Goal: Task Accomplishment & Management: Use online tool/utility

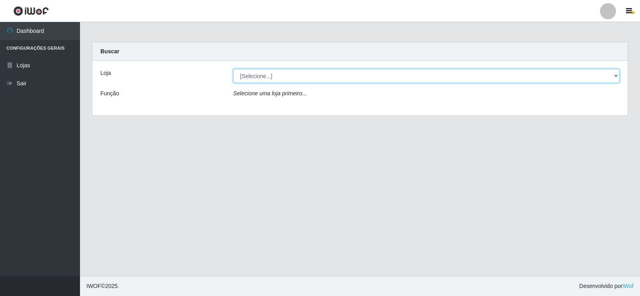
drag, startPoint x: 248, startPoint y: 78, endPoint x: 248, endPoint y: 82, distance: 4.4
click at [248, 77] on select "[Selecione...] Rede Compras Supermercados - LOJA 2" at bounding box center [426, 76] width 386 height 14
select select "161"
click at [233, 69] on select "[Selecione...] Rede Compras Supermercados - LOJA 2" at bounding box center [426, 76] width 386 height 14
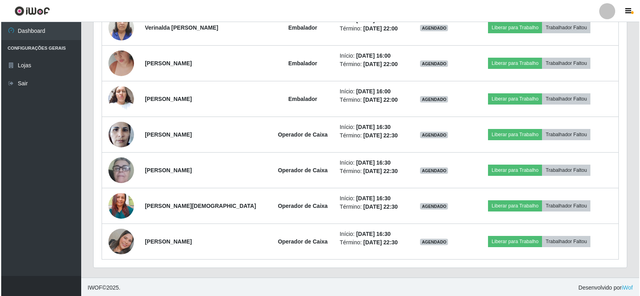
scroll to position [734, 0]
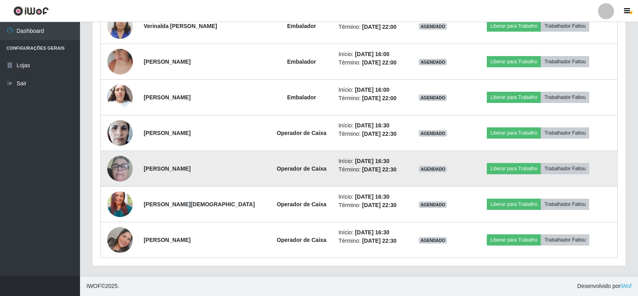
click at [124, 164] on img at bounding box center [120, 168] width 26 height 53
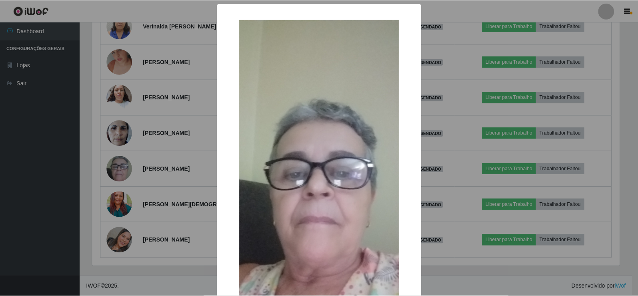
scroll to position [166, 529]
click at [138, 155] on div "× OK Cancel" at bounding box center [320, 148] width 640 height 296
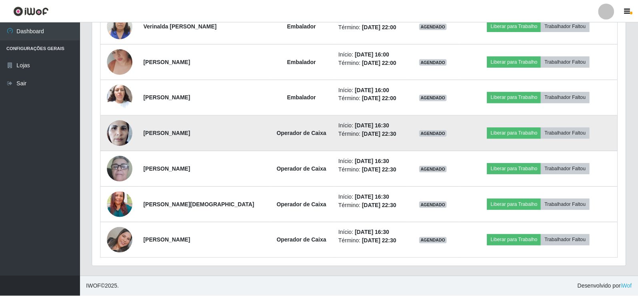
scroll to position [166, 533]
click at [118, 136] on img at bounding box center [120, 133] width 26 height 34
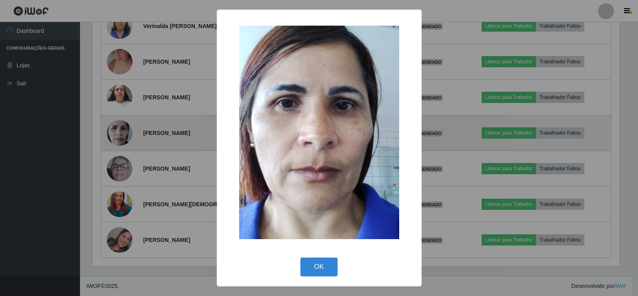
scroll to position [166, 529]
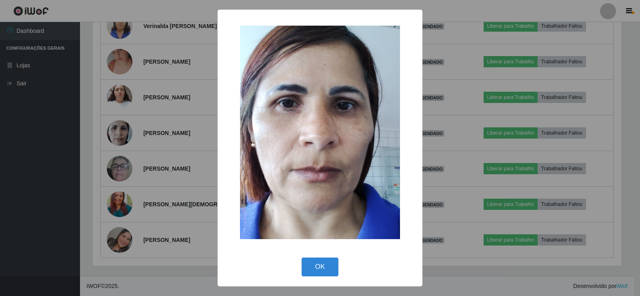
click at [122, 135] on div "× OK Cancel" at bounding box center [320, 148] width 640 height 296
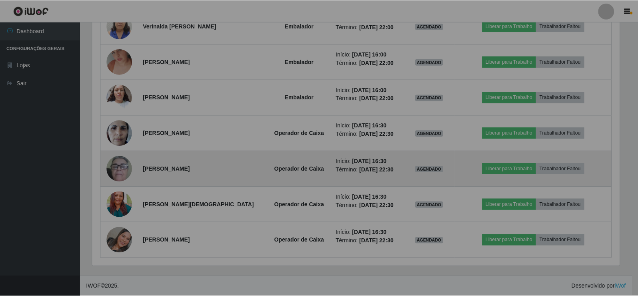
scroll to position [166, 533]
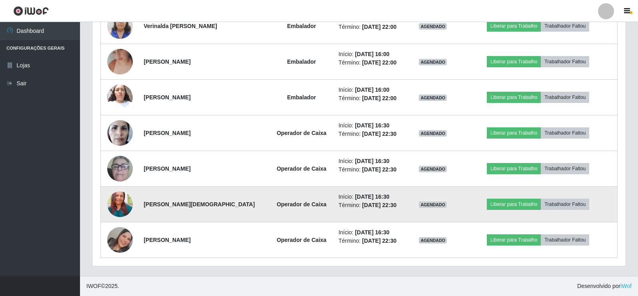
click at [122, 202] on img at bounding box center [120, 204] width 26 height 34
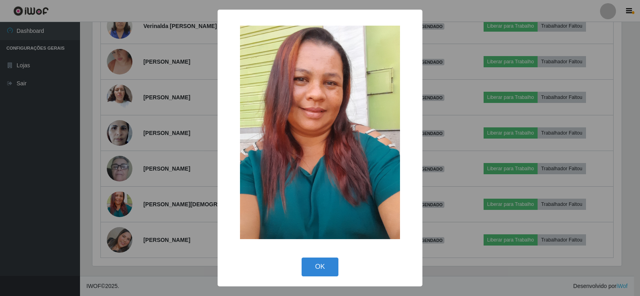
click at [139, 171] on div "× OK Cancel" at bounding box center [320, 148] width 640 height 296
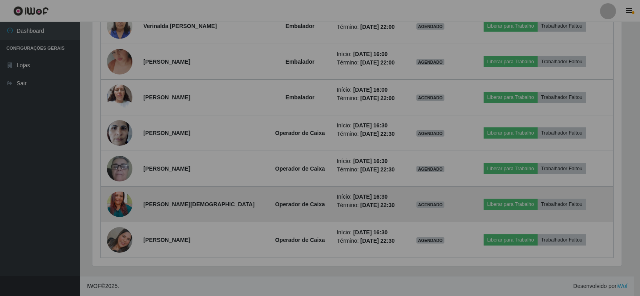
scroll to position [166, 533]
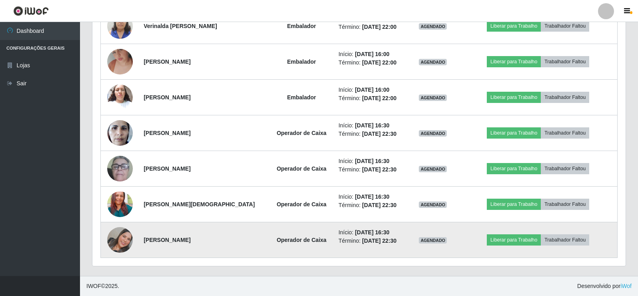
click at [127, 236] on img at bounding box center [120, 240] width 26 height 26
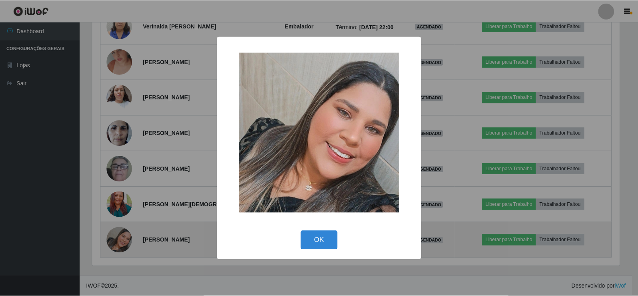
scroll to position [166, 529]
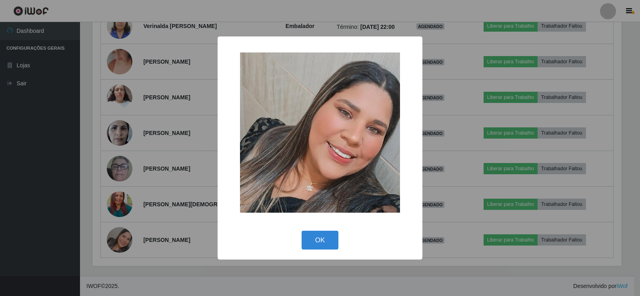
click at [177, 110] on div "× OK Cancel" at bounding box center [320, 148] width 640 height 296
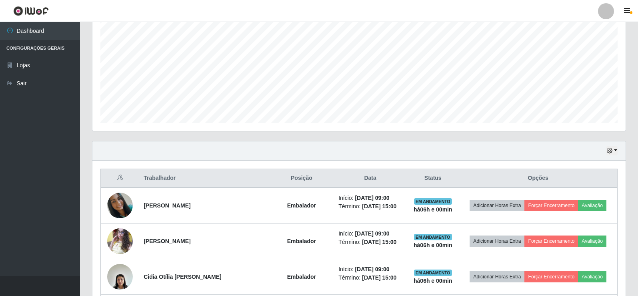
scroll to position [200, 0]
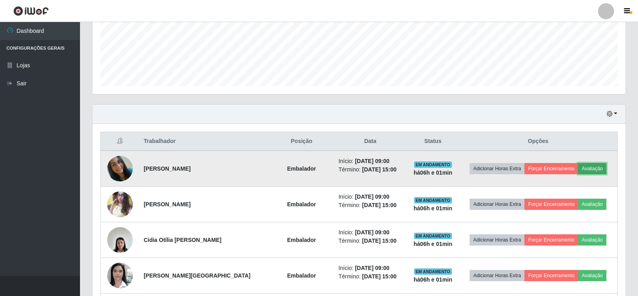
click at [599, 167] on button "Avaliação" at bounding box center [592, 168] width 28 height 11
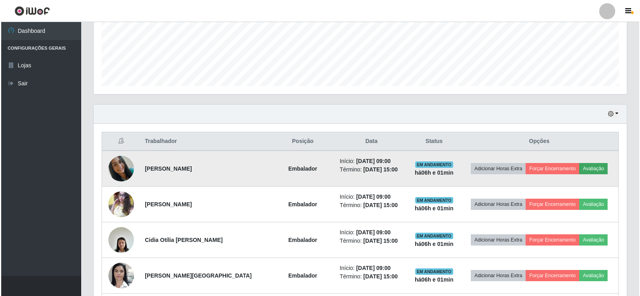
scroll to position [166, 529]
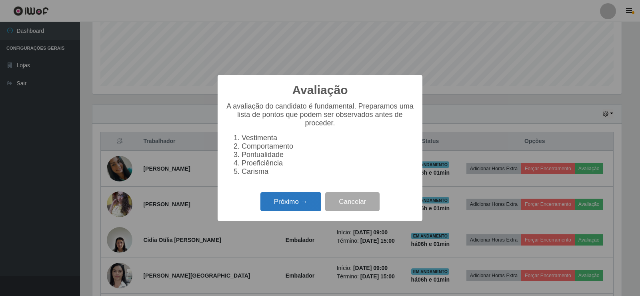
click at [309, 204] on button "Próximo →" at bounding box center [290, 201] width 61 height 19
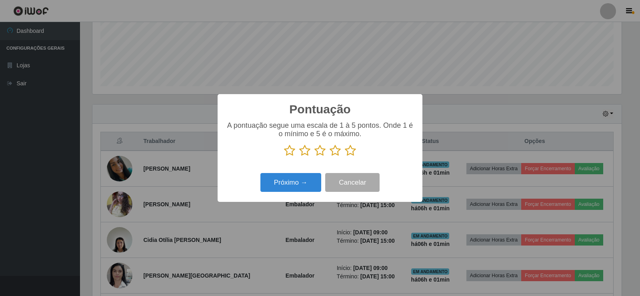
click at [350, 154] on icon at bounding box center [350, 150] width 11 height 12
click at [345, 156] on input "radio" at bounding box center [345, 156] width 0 height 0
click at [303, 181] on button "Próximo →" at bounding box center [290, 182] width 61 height 19
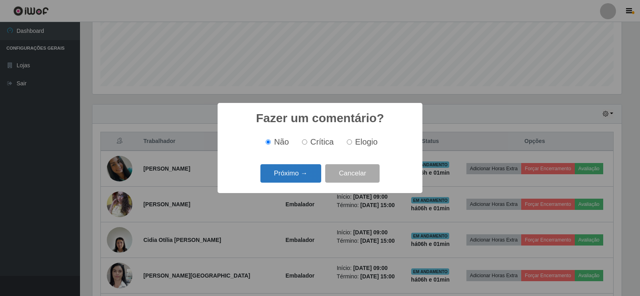
click at [291, 174] on button "Próximo →" at bounding box center [290, 173] width 61 height 19
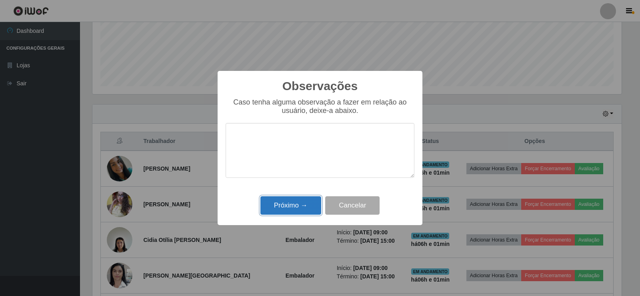
click at [292, 208] on button "Próximo →" at bounding box center [290, 205] width 61 height 19
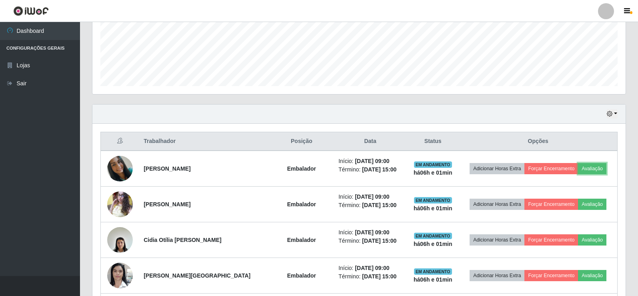
scroll to position [280, 0]
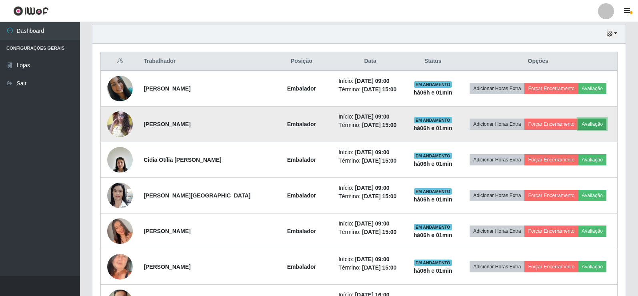
click at [599, 118] on button "Avaliação" at bounding box center [592, 123] width 28 height 11
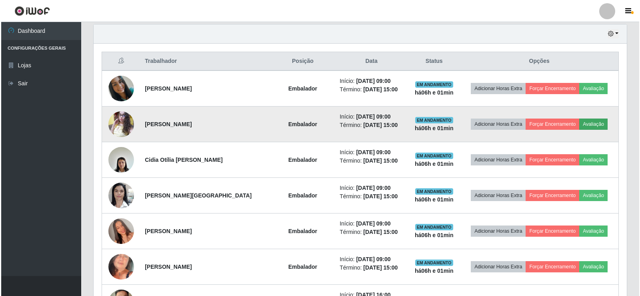
scroll to position [166, 529]
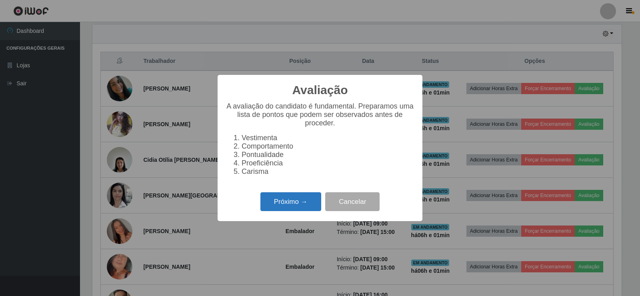
click at [300, 200] on button "Próximo →" at bounding box center [290, 201] width 61 height 19
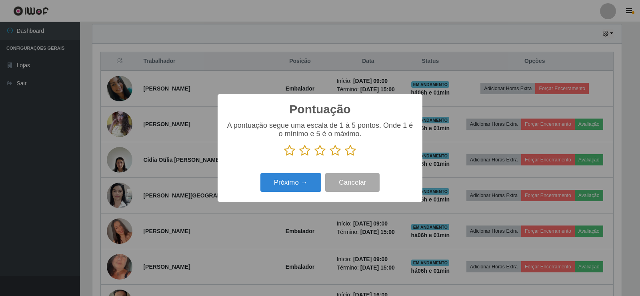
click at [349, 152] on icon at bounding box center [350, 150] width 11 height 12
click at [345, 156] on input "radio" at bounding box center [345, 156] width 0 height 0
click at [298, 181] on button "Próximo →" at bounding box center [290, 182] width 61 height 19
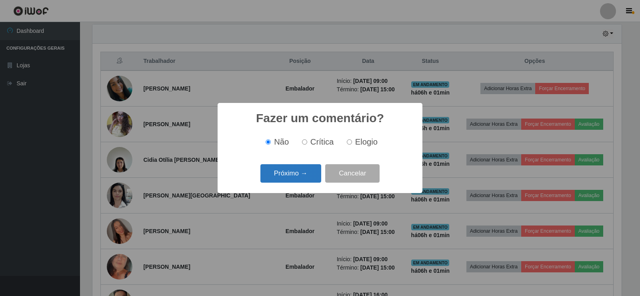
click at [298, 174] on button "Próximo →" at bounding box center [290, 173] width 61 height 19
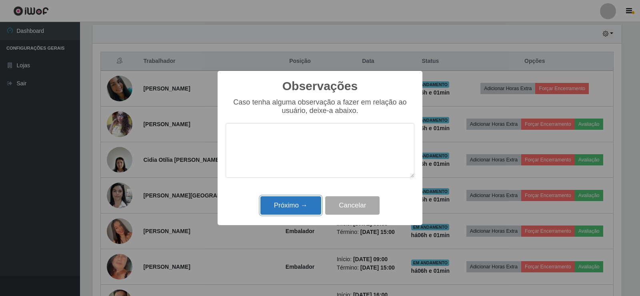
click at [296, 206] on button "Próximo →" at bounding box center [290, 205] width 61 height 19
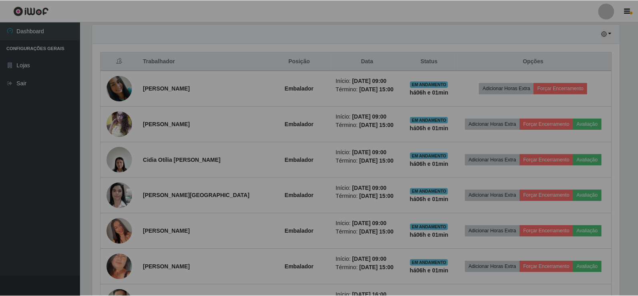
scroll to position [166, 533]
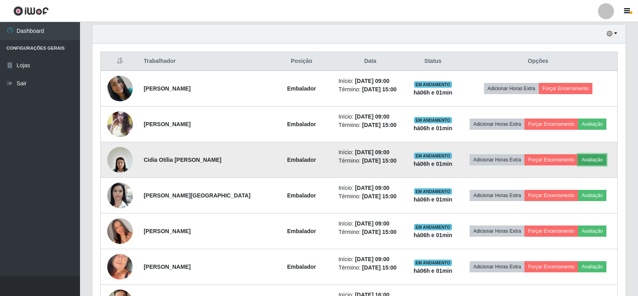
click at [595, 162] on button "Avaliação" at bounding box center [592, 159] width 28 height 11
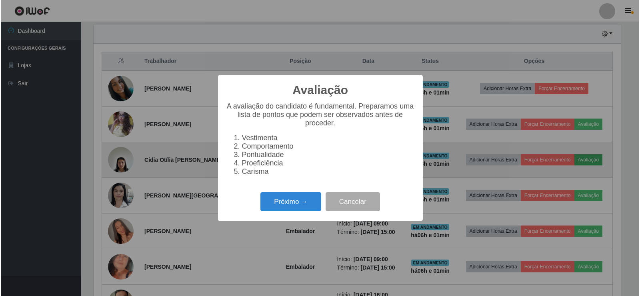
scroll to position [166, 529]
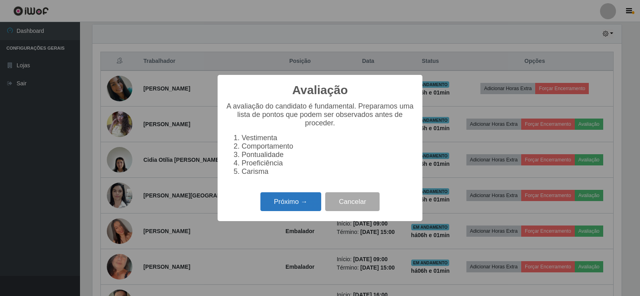
click at [299, 207] on button "Próximo →" at bounding box center [290, 201] width 61 height 19
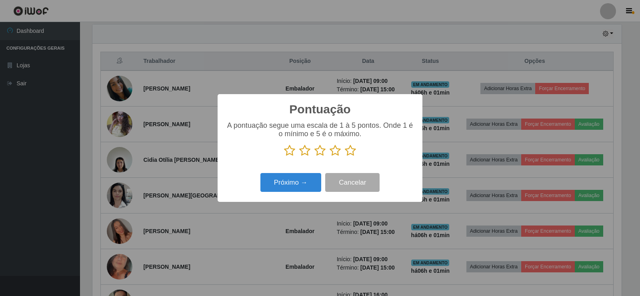
scroll to position [399866, 399502]
click at [352, 149] on icon at bounding box center [350, 150] width 11 height 12
click at [345, 156] on input "radio" at bounding box center [345, 156] width 0 height 0
click at [282, 182] on button "Próximo →" at bounding box center [290, 182] width 61 height 19
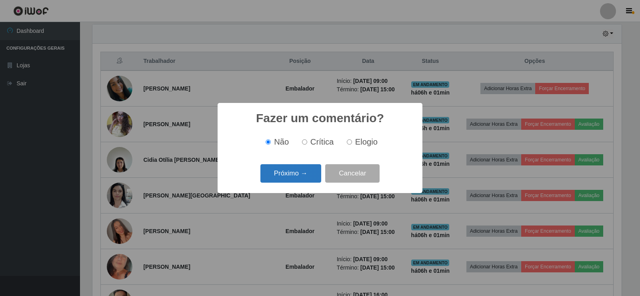
click at [304, 169] on button "Próximo →" at bounding box center [290, 173] width 61 height 19
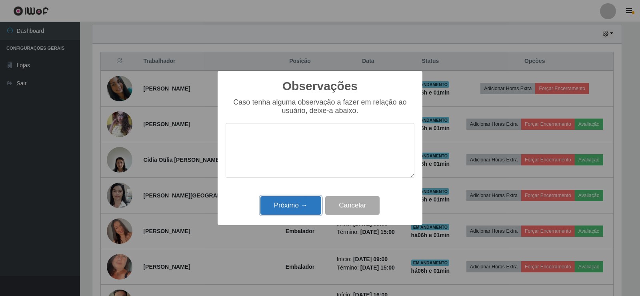
click at [305, 212] on button "Próximo →" at bounding box center [290, 205] width 61 height 19
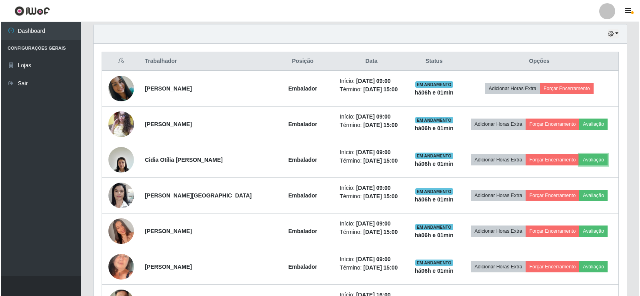
scroll to position [166, 533]
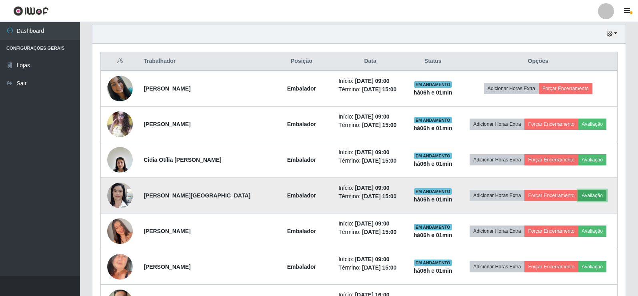
click at [595, 195] on button "Avaliação" at bounding box center [592, 195] width 28 height 11
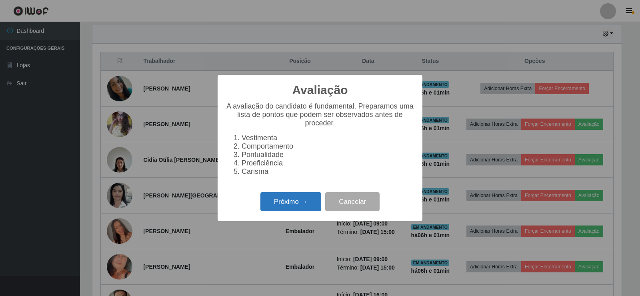
click at [286, 210] on button "Próximo →" at bounding box center [290, 201] width 61 height 19
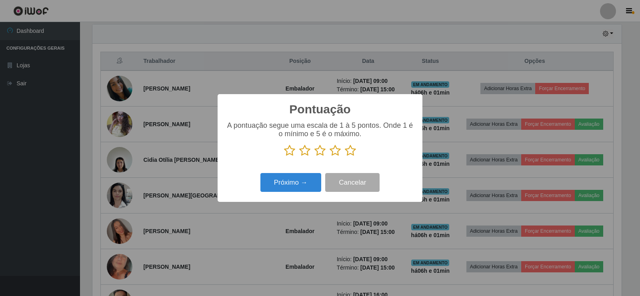
click at [350, 151] on icon at bounding box center [350, 150] width 11 height 12
click at [345, 156] on input "radio" at bounding box center [345, 156] width 0 height 0
click at [278, 181] on button "Próximo →" at bounding box center [290, 182] width 61 height 19
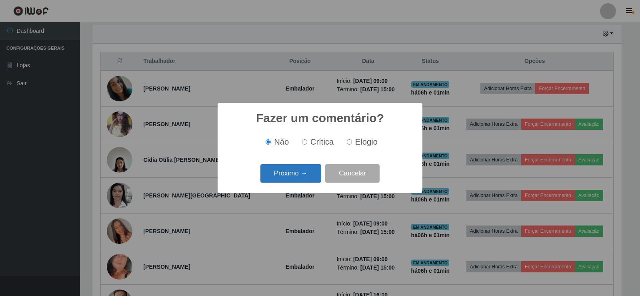
click at [290, 175] on button "Próximo →" at bounding box center [290, 173] width 61 height 19
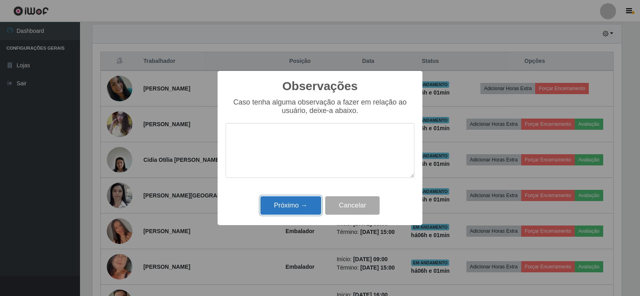
click at [297, 207] on button "Próximo →" at bounding box center [290, 205] width 61 height 19
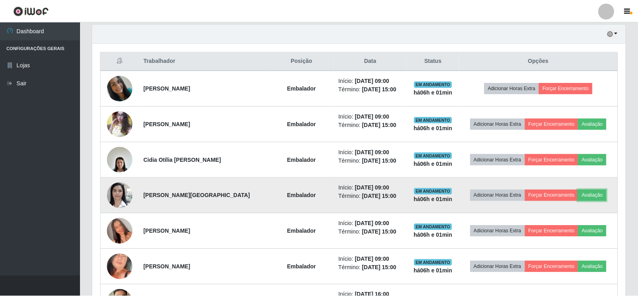
scroll to position [166, 533]
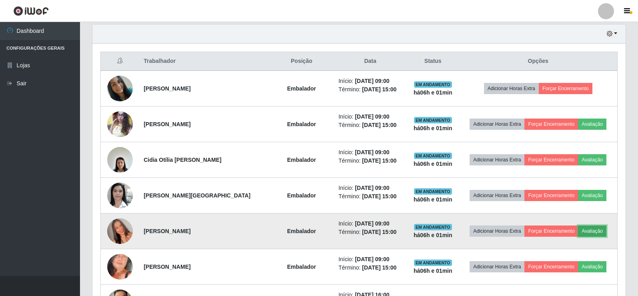
click at [593, 233] on button "Avaliação" at bounding box center [592, 230] width 28 height 11
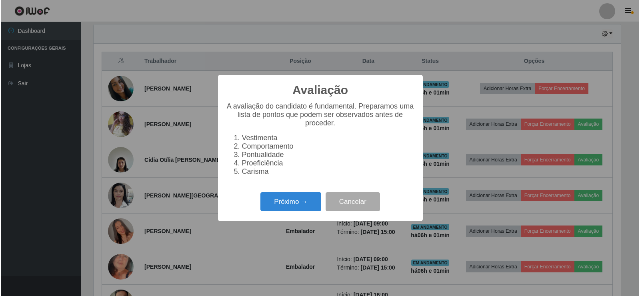
scroll to position [166, 529]
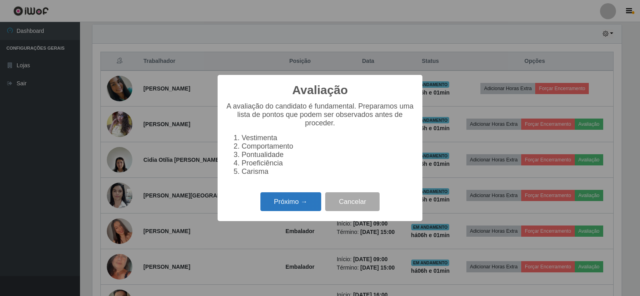
click at [290, 205] on button "Próximo →" at bounding box center [290, 201] width 61 height 19
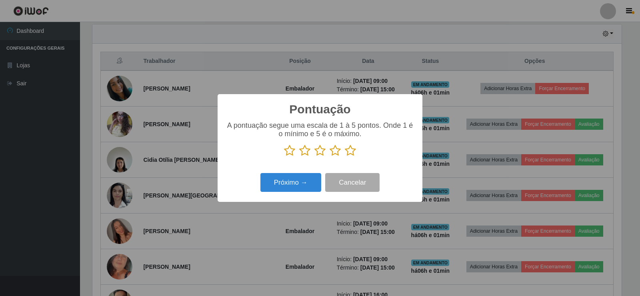
scroll to position [399866, 399502]
click at [354, 153] on icon at bounding box center [350, 150] width 11 height 12
click at [345, 156] on input "radio" at bounding box center [345, 156] width 0 height 0
click at [292, 187] on button "Próximo →" at bounding box center [290, 182] width 61 height 19
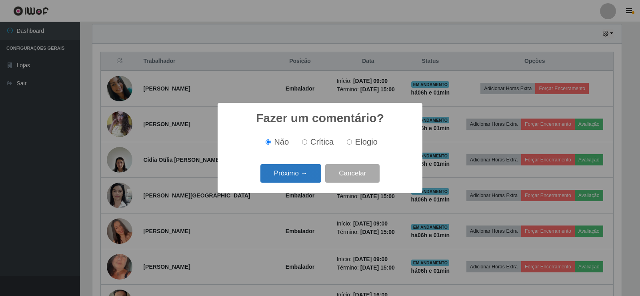
click at [293, 177] on button "Próximo →" at bounding box center [290, 173] width 61 height 19
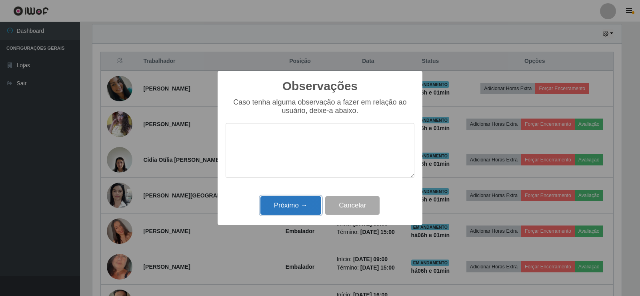
click at [295, 204] on button "Próximo →" at bounding box center [290, 205] width 61 height 19
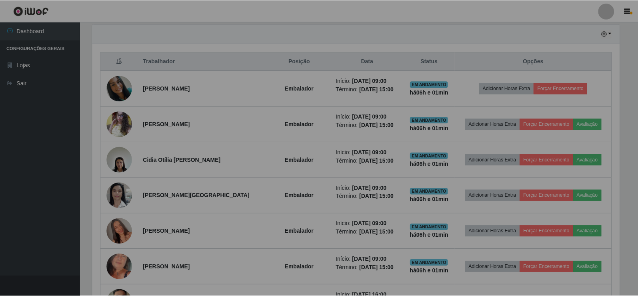
scroll to position [0, 0]
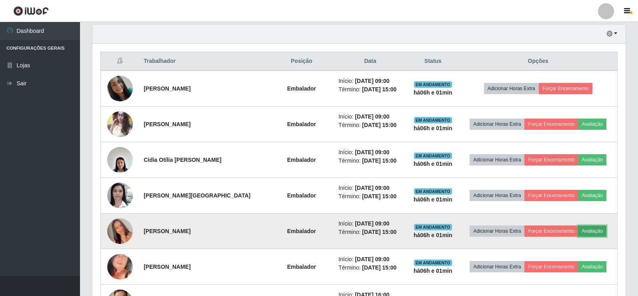
click at [590, 233] on button "Avaliação" at bounding box center [592, 230] width 28 height 11
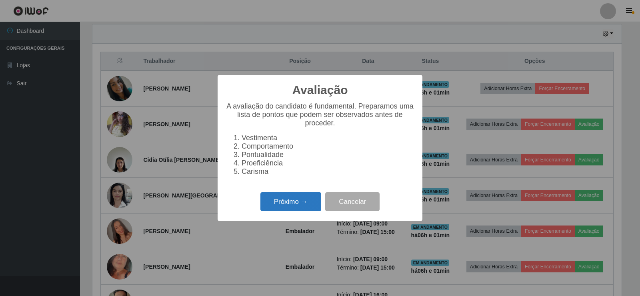
click at [294, 206] on button "Próximo →" at bounding box center [290, 201] width 61 height 19
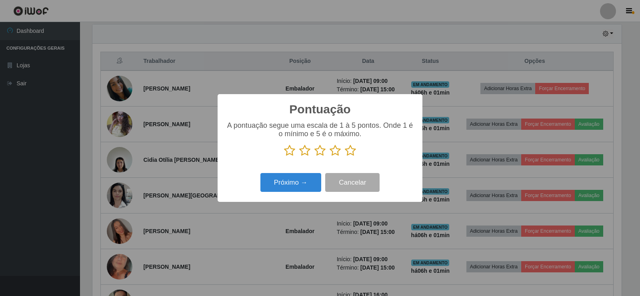
click at [350, 154] on icon at bounding box center [350, 150] width 11 height 12
click at [345, 156] on input "radio" at bounding box center [345, 156] width 0 height 0
click at [297, 180] on button "Próximo →" at bounding box center [290, 182] width 61 height 19
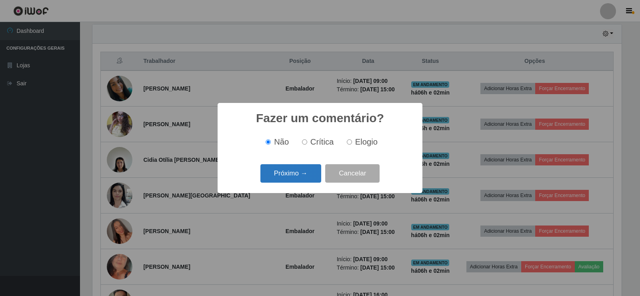
click at [297, 174] on button "Próximo →" at bounding box center [290, 173] width 61 height 19
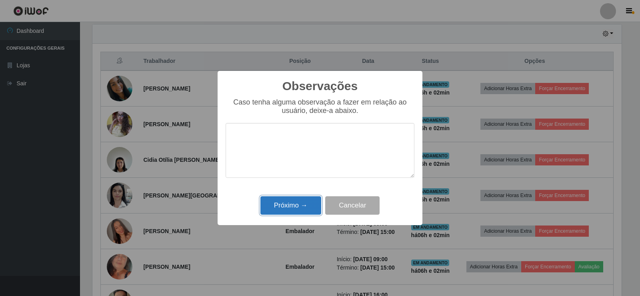
click at [294, 204] on button "Próximo →" at bounding box center [290, 205] width 61 height 19
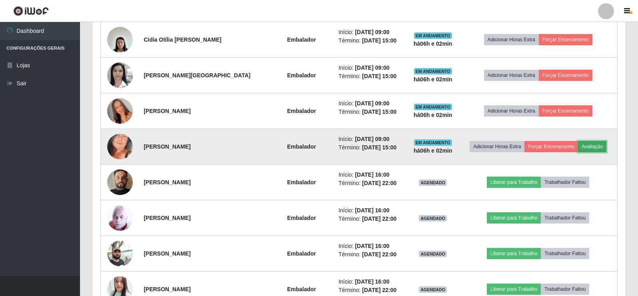
click at [597, 144] on button "Avaliação" at bounding box center [592, 146] width 28 height 11
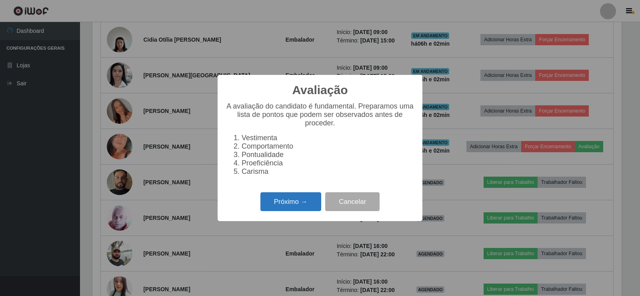
click at [295, 206] on button "Próximo →" at bounding box center [290, 201] width 61 height 19
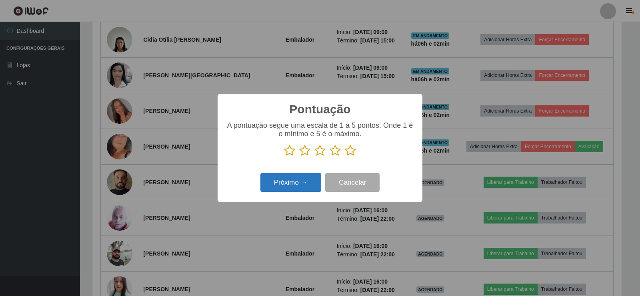
click at [300, 185] on button "Próximo →" at bounding box center [290, 182] width 61 height 19
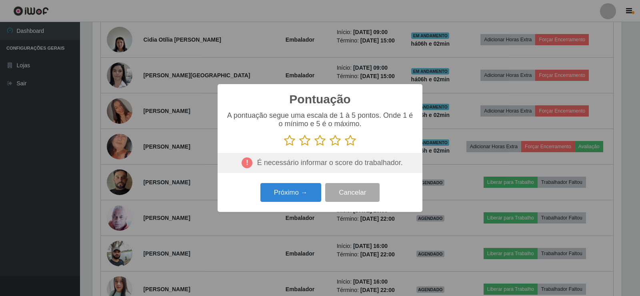
click at [356, 138] on icon at bounding box center [350, 140] width 11 height 12
click at [345, 146] on input "radio" at bounding box center [345, 146] width 0 height 0
click at [293, 196] on button "Próximo →" at bounding box center [290, 192] width 61 height 19
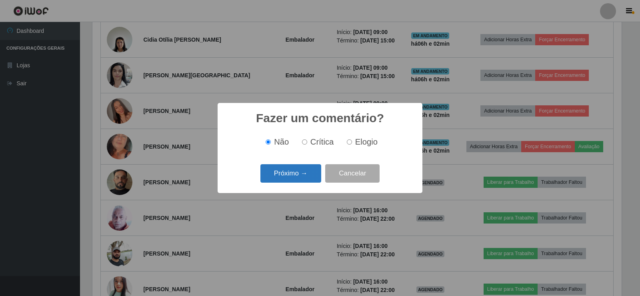
click at [294, 174] on button "Próximo →" at bounding box center [290, 173] width 61 height 19
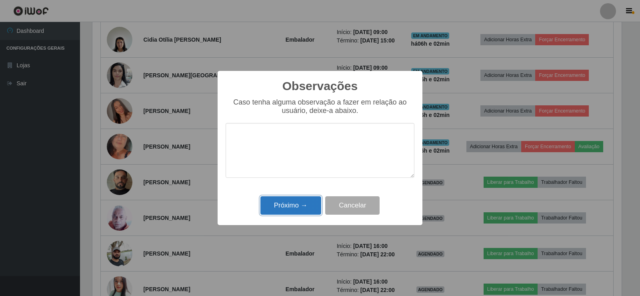
click at [296, 204] on button "Próximo →" at bounding box center [290, 205] width 61 height 19
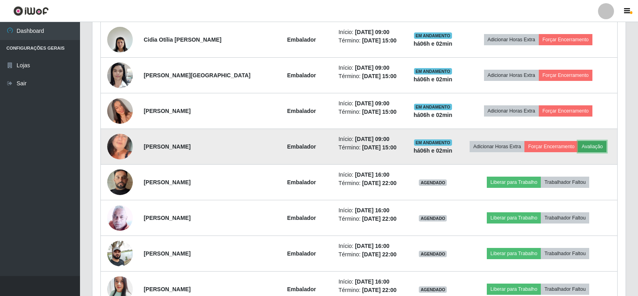
click at [593, 145] on button "Avaliação" at bounding box center [592, 146] width 28 height 11
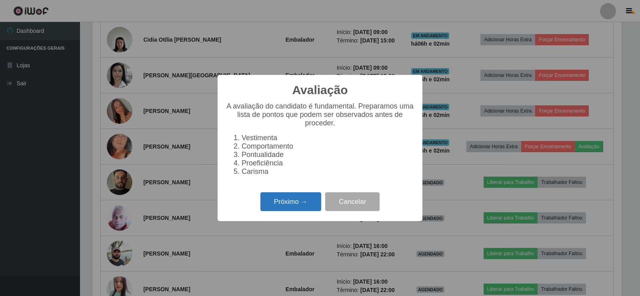
click at [298, 204] on button "Próximo →" at bounding box center [290, 201] width 61 height 19
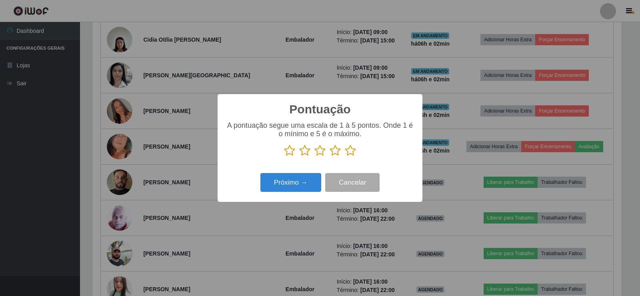
click at [348, 152] on icon at bounding box center [350, 150] width 11 height 12
click at [345, 156] on input "radio" at bounding box center [345, 156] width 0 height 0
click at [302, 182] on button "Próximo →" at bounding box center [290, 182] width 61 height 19
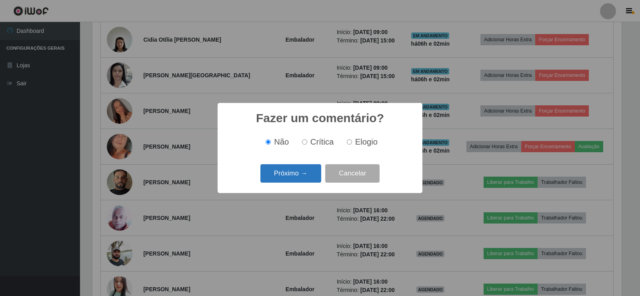
click at [290, 167] on button "Próximo →" at bounding box center [290, 173] width 61 height 19
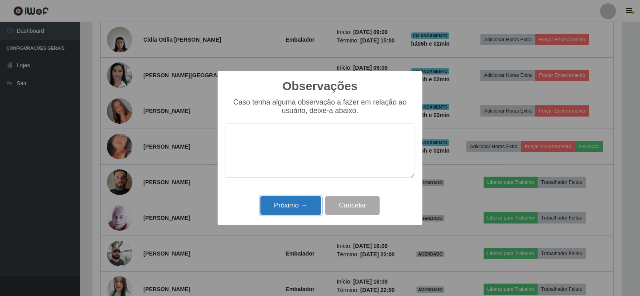
click at [306, 208] on button "Próximo →" at bounding box center [290, 205] width 61 height 19
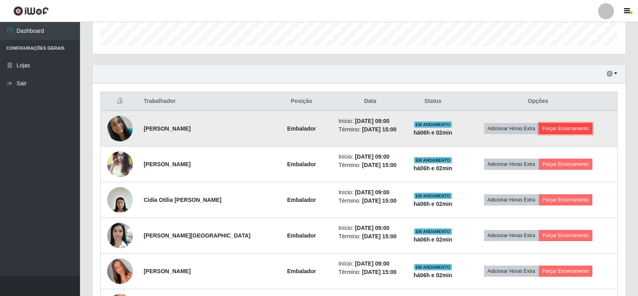
click at [567, 124] on button "Forçar Encerramento" at bounding box center [566, 128] width 54 height 11
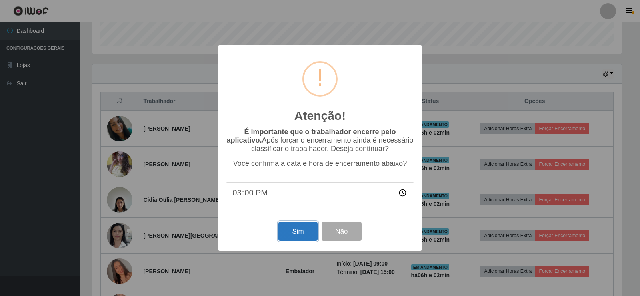
click at [304, 238] on button "Sim" at bounding box center [297, 231] width 39 height 19
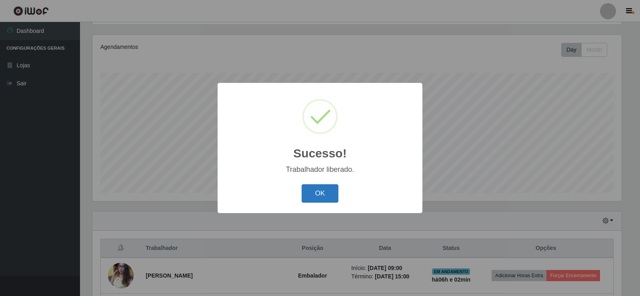
click at [325, 192] on button "OK" at bounding box center [320, 193] width 37 height 19
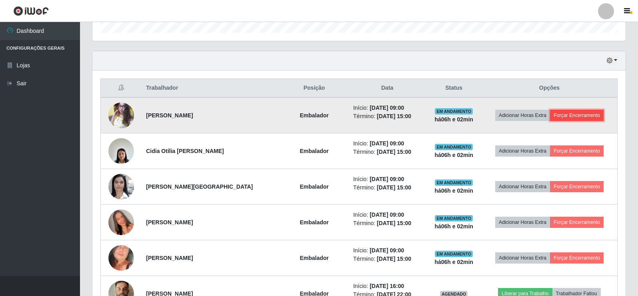
click at [584, 115] on button "Forçar Encerramento" at bounding box center [577, 115] width 54 height 11
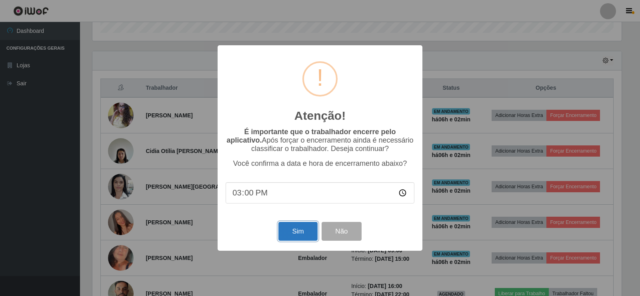
click at [311, 236] on button "Sim" at bounding box center [297, 231] width 39 height 19
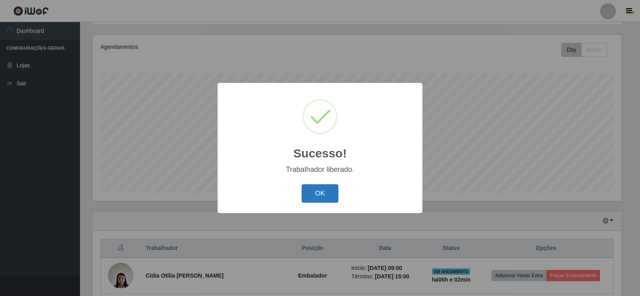
click at [324, 195] on button "OK" at bounding box center [320, 193] width 37 height 19
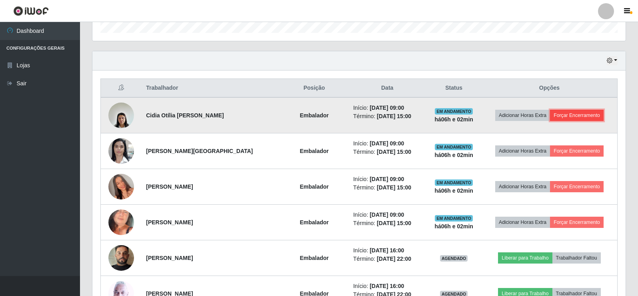
click at [568, 112] on button "Forçar Encerramento" at bounding box center [577, 115] width 54 height 11
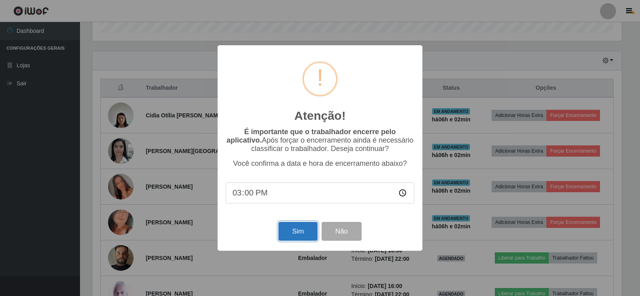
click at [300, 230] on button "Sim" at bounding box center [297, 231] width 39 height 19
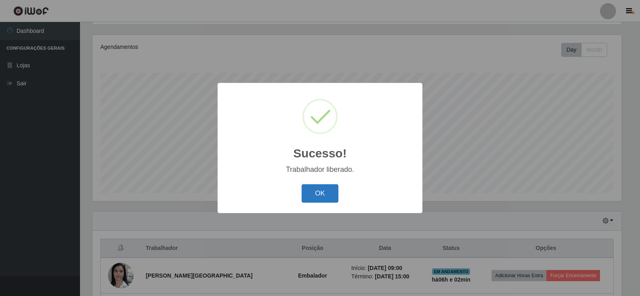
click at [321, 193] on button "OK" at bounding box center [320, 193] width 37 height 19
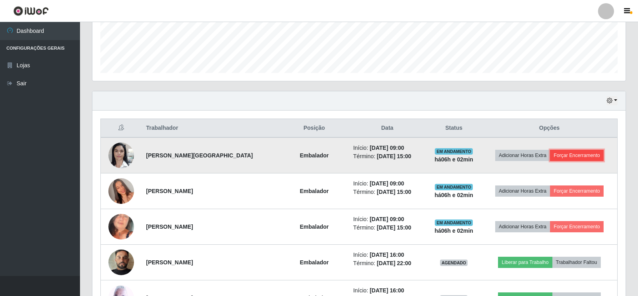
click at [576, 153] on button "Forçar Encerramento" at bounding box center [577, 155] width 54 height 11
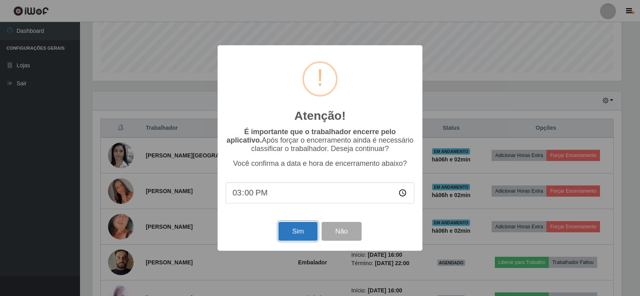
click at [303, 231] on button "Sim" at bounding box center [297, 231] width 39 height 19
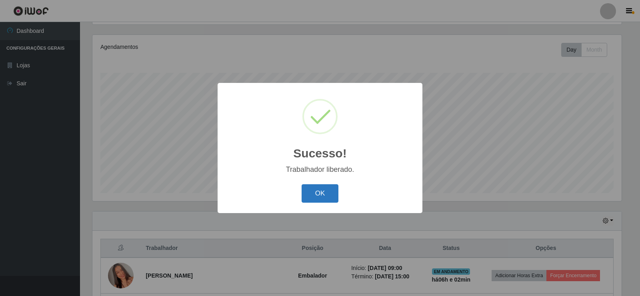
click at [328, 189] on button "OK" at bounding box center [320, 193] width 37 height 19
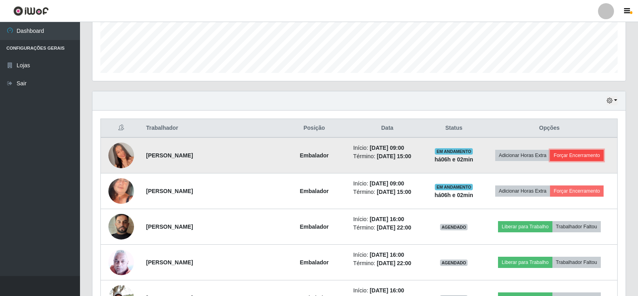
click at [569, 158] on button "Forçar Encerramento" at bounding box center [577, 155] width 54 height 11
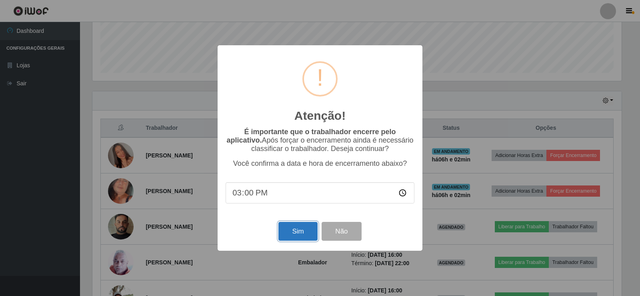
click at [297, 227] on button "Sim" at bounding box center [297, 231] width 39 height 19
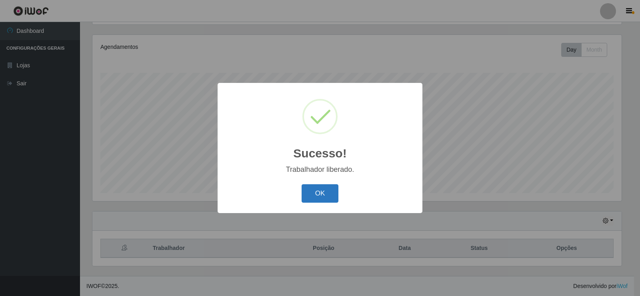
click at [320, 193] on button "OK" at bounding box center [320, 193] width 37 height 19
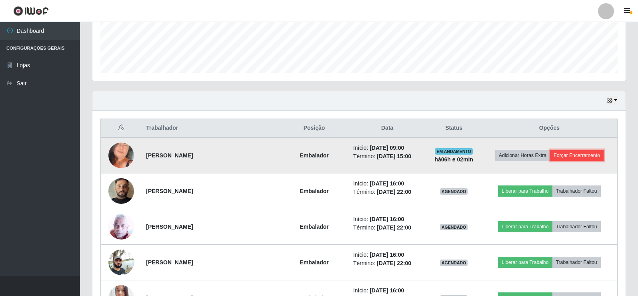
click at [574, 154] on button "Forçar Encerramento" at bounding box center [577, 155] width 54 height 11
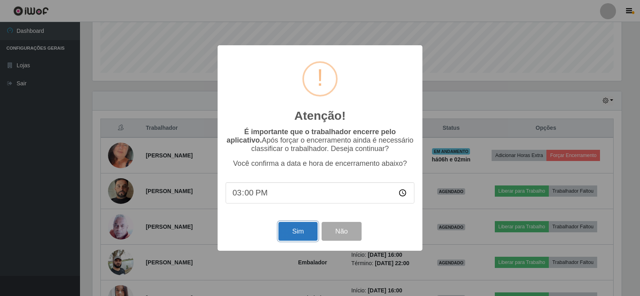
click at [298, 230] on button "Sim" at bounding box center [297, 231] width 39 height 19
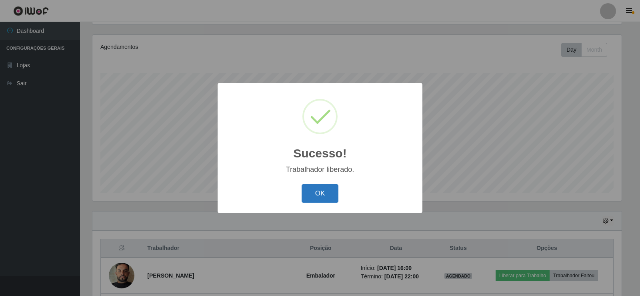
click at [328, 190] on button "OK" at bounding box center [320, 193] width 37 height 19
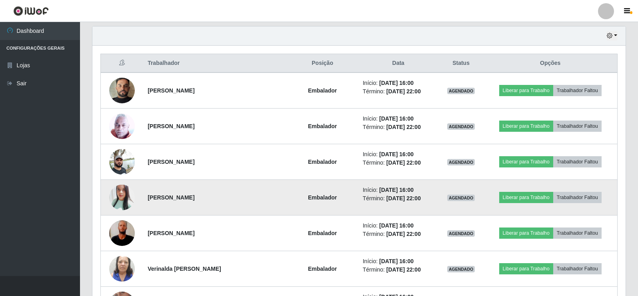
scroll to position [280, 0]
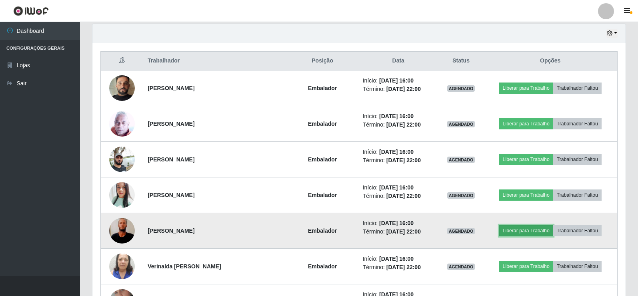
click at [515, 234] on button "Liberar para Trabalho" at bounding box center [526, 230] width 54 height 11
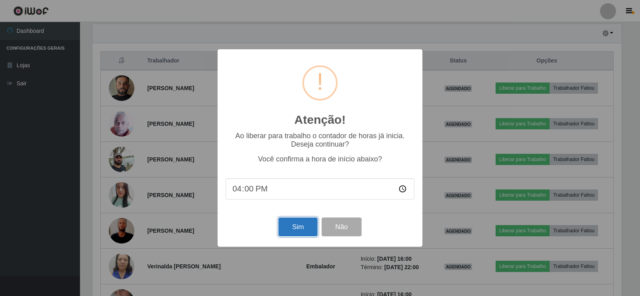
click at [301, 224] on button "Sim" at bounding box center [297, 226] width 39 height 19
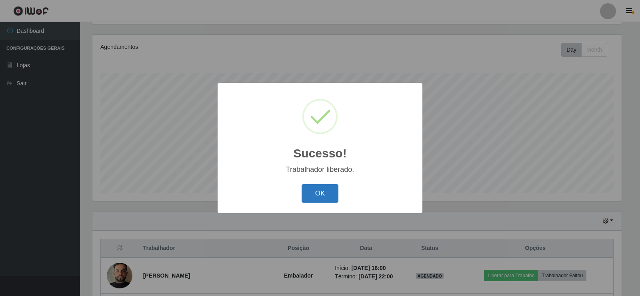
click at [326, 193] on button "OK" at bounding box center [320, 193] width 37 height 19
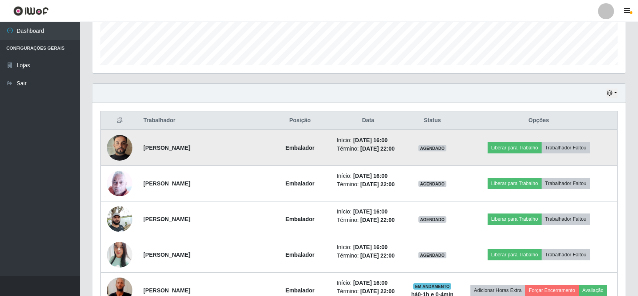
scroll to position [253, 0]
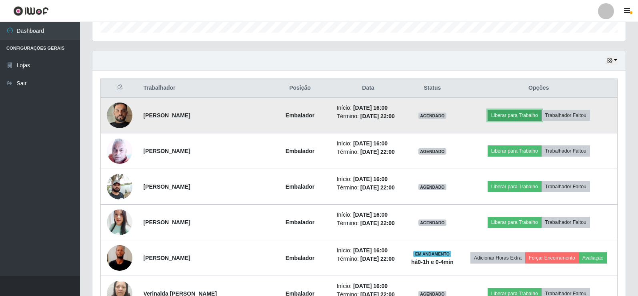
click at [510, 116] on button "Liberar para Trabalho" at bounding box center [515, 115] width 54 height 11
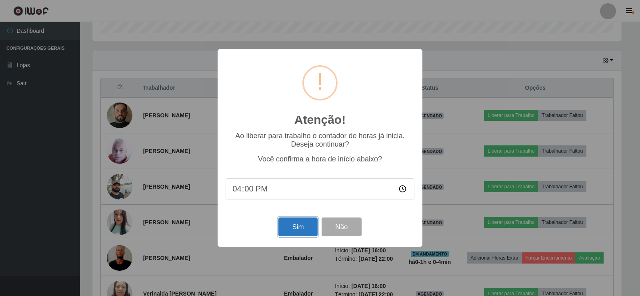
click at [296, 230] on button "Sim" at bounding box center [297, 226] width 39 height 19
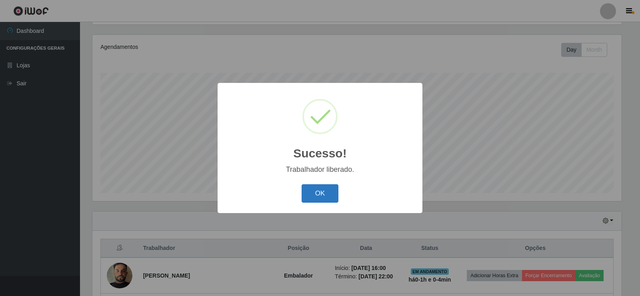
click at [323, 188] on button "OK" at bounding box center [320, 193] width 37 height 19
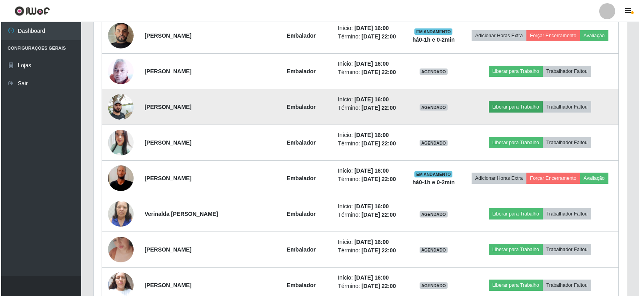
scroll to position [333, 0]
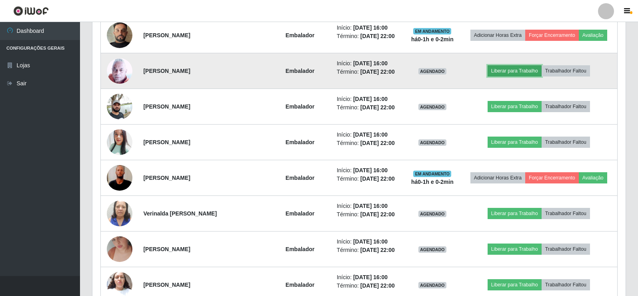
click at [516, 68] on button "Liberar para Trabalho" at bounding box center [515, 70] width 54 height 11
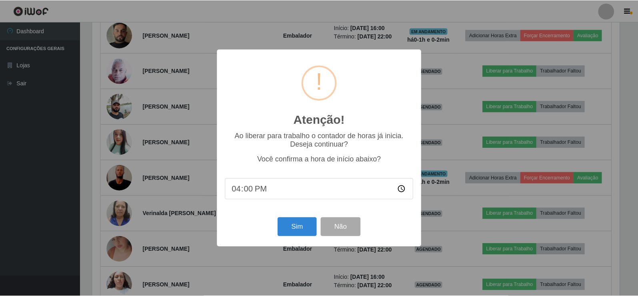
scroll to position [166, 529]
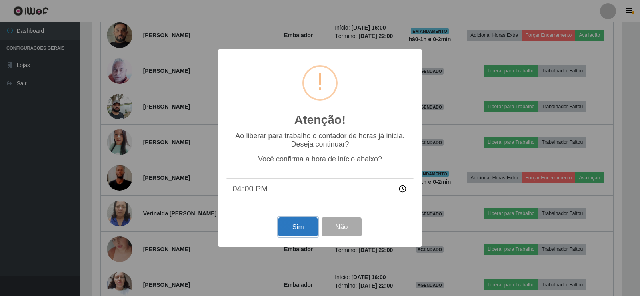
click at [297, 227] on button "Sim" at bounding box center [297, 226] width 39 height 19
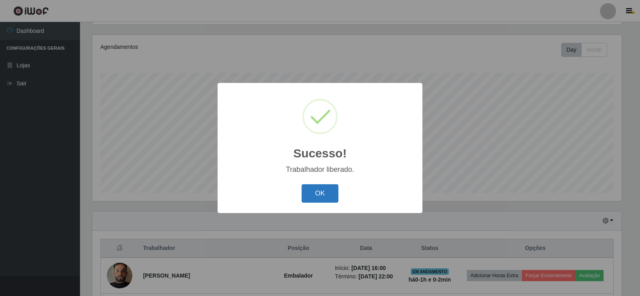
click at [319, 192] on button "OK" at bounding box center [320, 193] width 37 height 19
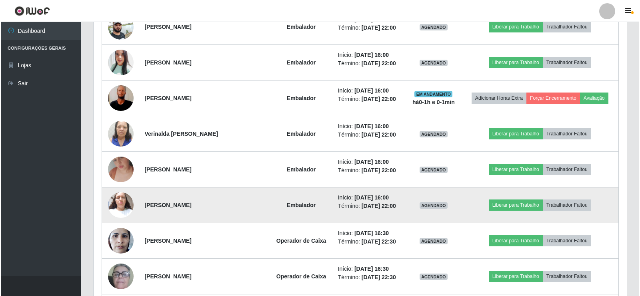
scroll to position [413, 0]
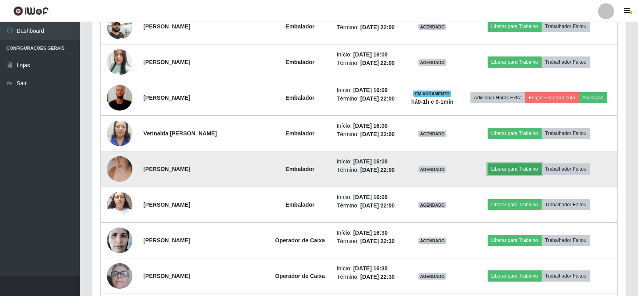
click at [516, 166] on button "Liberar para Trabalho" at bounding box center [515, 168] width 54 height 11
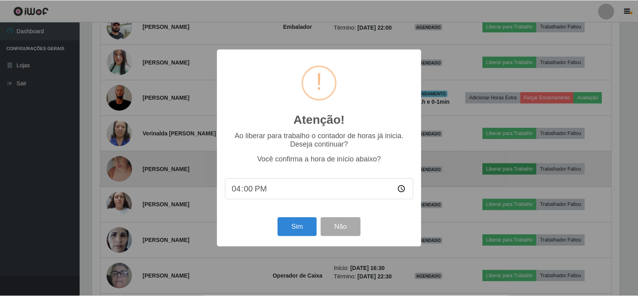
scroll to position [166, 529]
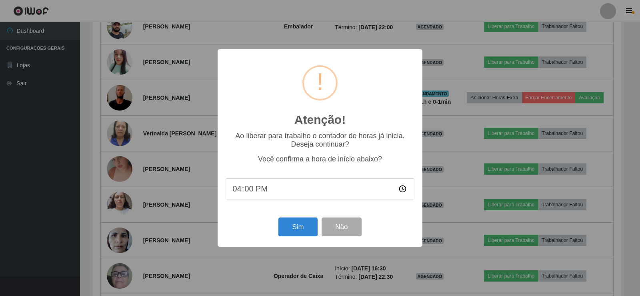
click at [292, 238] on div "Sim Não" at bounding box center [320, 226] width 189 height 23
click at [300, 229] on button "Sim" at bounding box center [297, 226] width 39 height 19
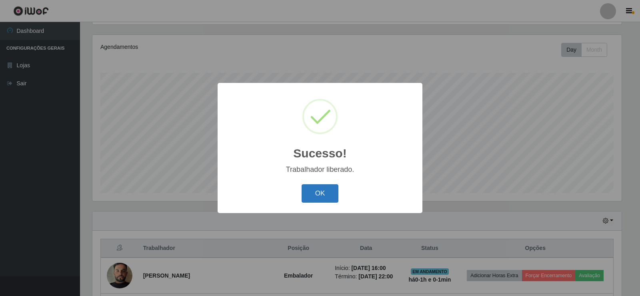
click at [305, 193] on button "OK" at bounding box center [320, 193] width 37 height 19
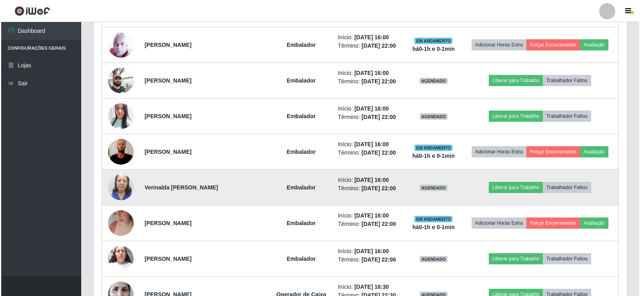
scroll to position [413, 0]
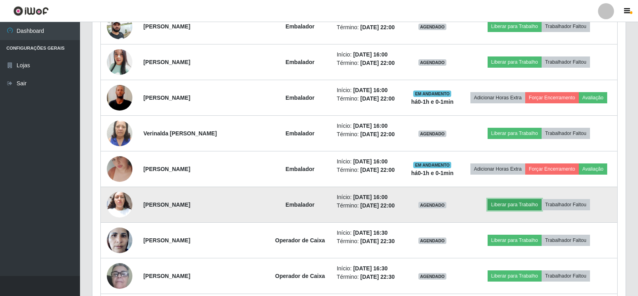
click at [525, 210] on button "Liberar para Trabalho" at bounding box center [515, 204] width 54 height 11
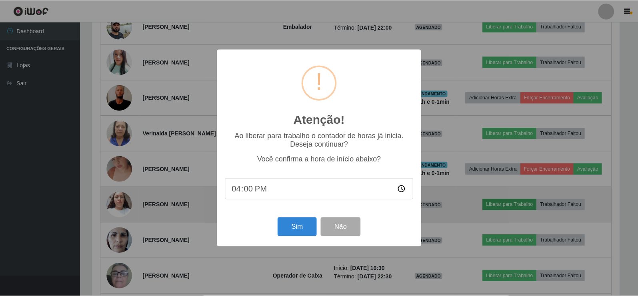
scroll to position [166, 529]
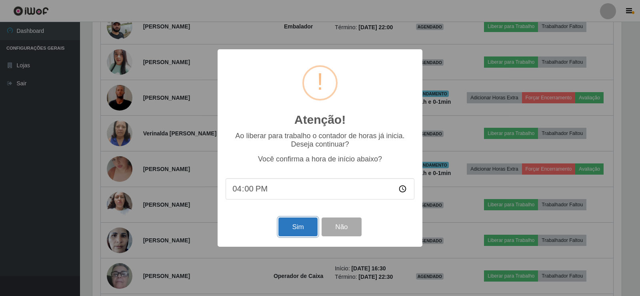
click at [306, 228] on button "Sim" at bounding box center [297, 226] width 39 height 19
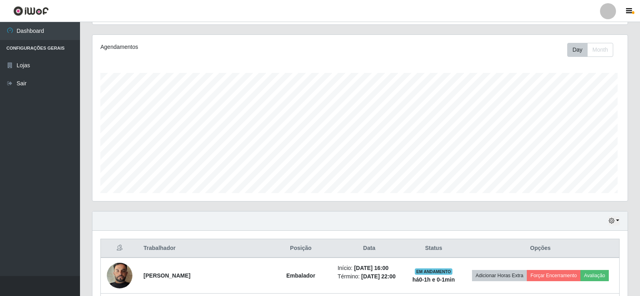
scroll to position [399866, 399502]
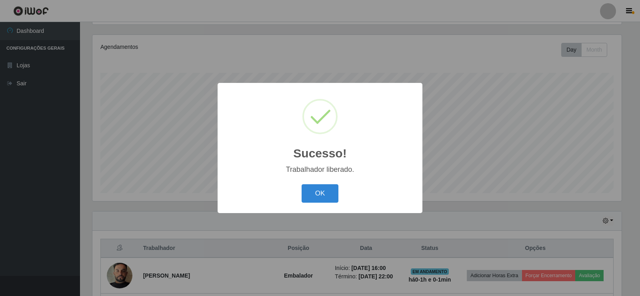
click at [346, 188] on div "OK Cancel" at bounding box center [320, 193] width 189 height 23
click at [319, 188] on button "OK" at bounding box center [320, 193] width 37 height 19
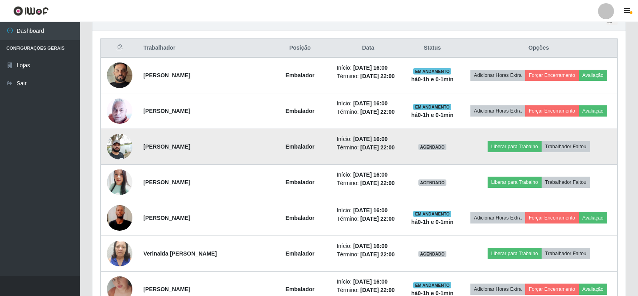
click at [120, 150] on img at bounding box center [120, 146] width 26 height 34
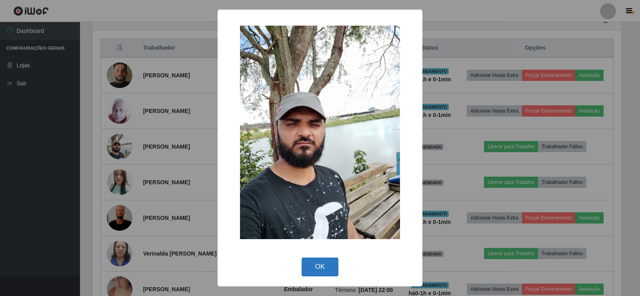
click at [326, 264] on button "OK" at bounding box center [320, 266] width 37 height 19
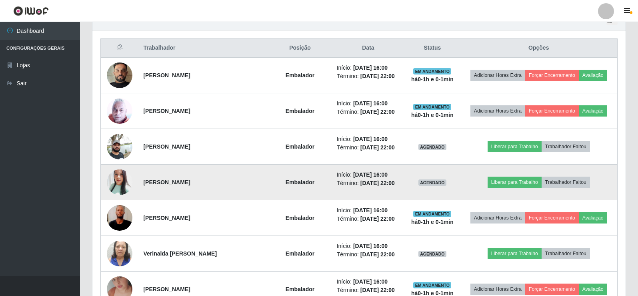
click at [119, 182] on img at bounding box center [120, 182] width 26 height 30
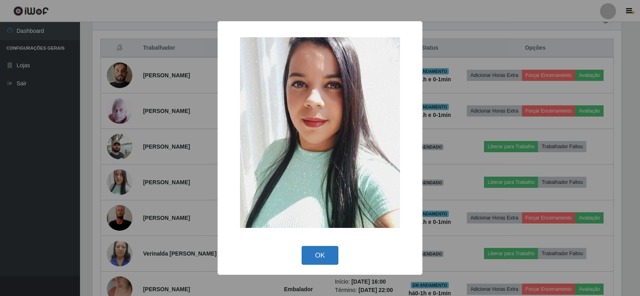
click at [318, 258] on button "OK" at bounding box center [320, 255] width 37 height 19
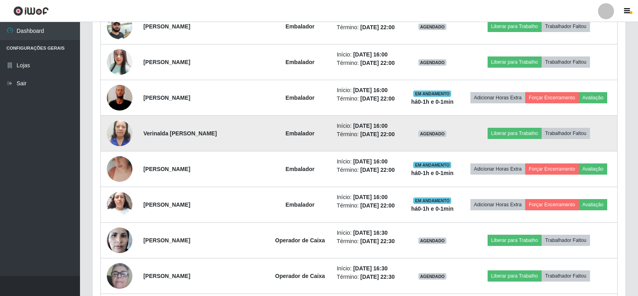
click at [118, 134] on img at bounding box center [120, 133] width 26 height 46
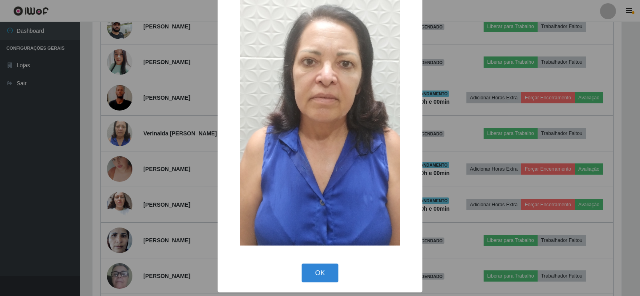
click at [298, 281] on div "OK Cancel" at bounding box center [320, 272] width 189 height 23
click at [308, 273] on button "OK" at bounding box center [320, 272] width 37 height 19
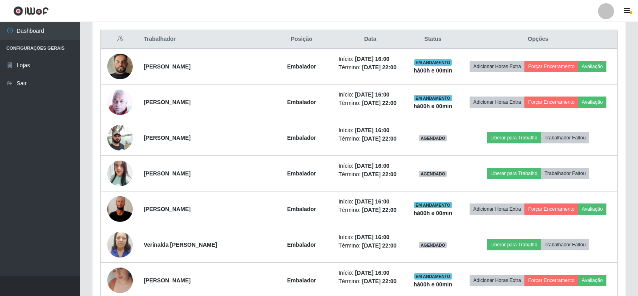
scroll to position [293, 0]
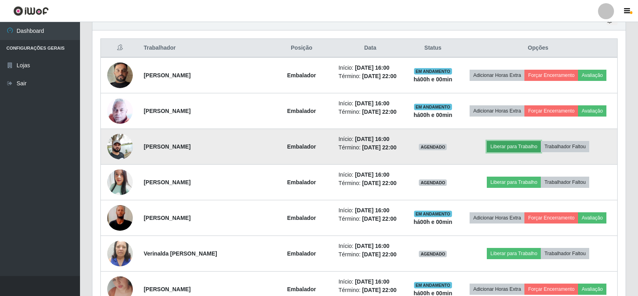
click at [515, 145] on button "Liberar para Trabalho" at bounding box center [514, 146] width 54 height 11
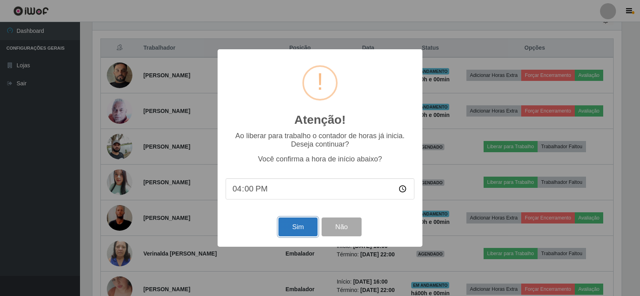
click at [306, 232] on button "Sim" at bounding box center [297, 226] width 39 height 19
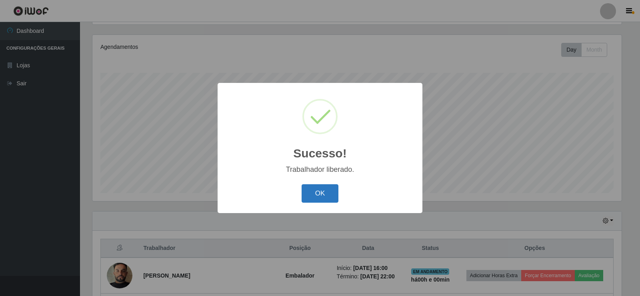
click at [329, 191] on button "OK" at bounding box center [320, 193] width 37 height 19
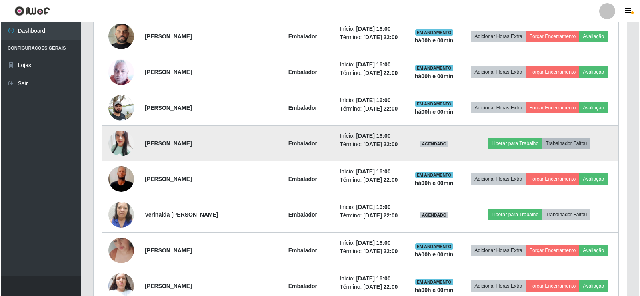
scroll to position [333, 0]
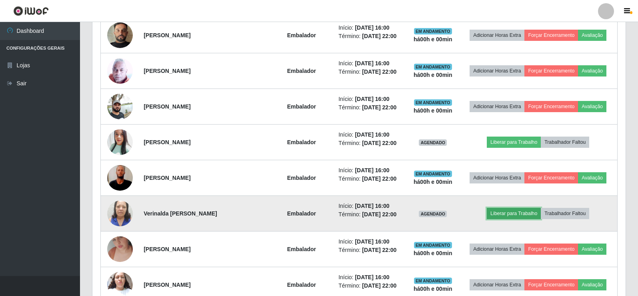
click at [514, 211] on button "Liberar para Trabalho" at bounding box center [514, 213] width 54 height 11
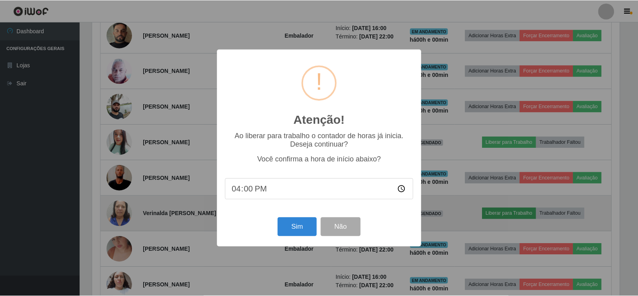
scroll to position [166, 529]
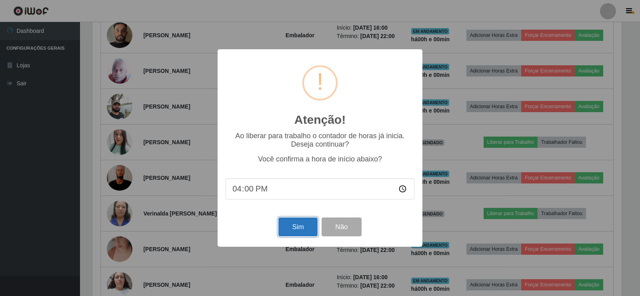
click at [292, 224] on button "Sim" at bounding box center [297, 226] width 39 height 19
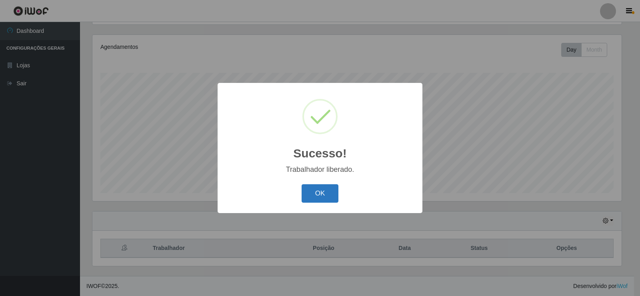
click at [321, 190] on button "OK" at bounding box center [320, 193] width 37 height 19
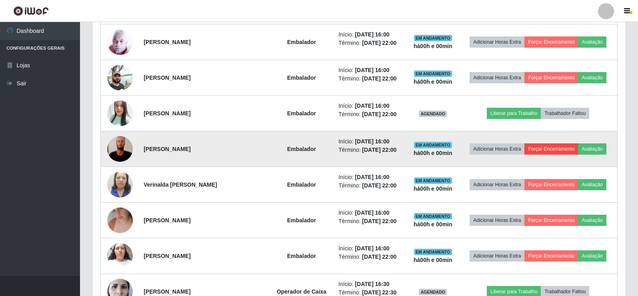
scroll to position [333, 0]
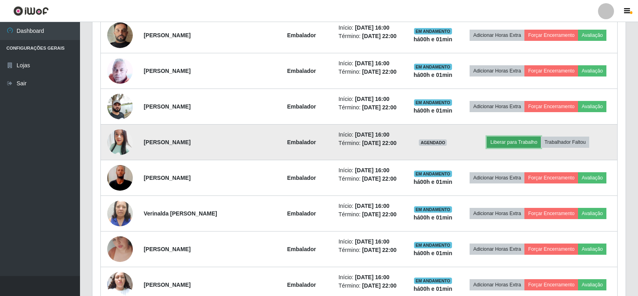
click at [524, 142] on button "Liberar para Trabalho" at bounding box center [514, 141] width 54 height 11
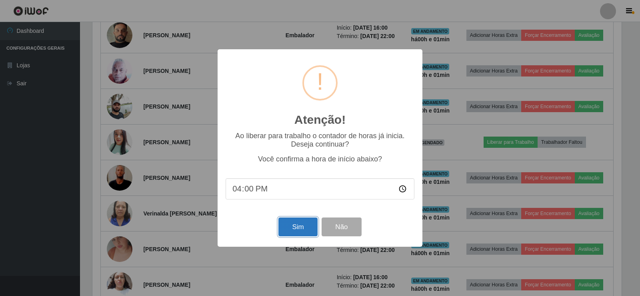
click at [300, 230] on button "Sim" at bounding box center [297, 226] width 39 height 19
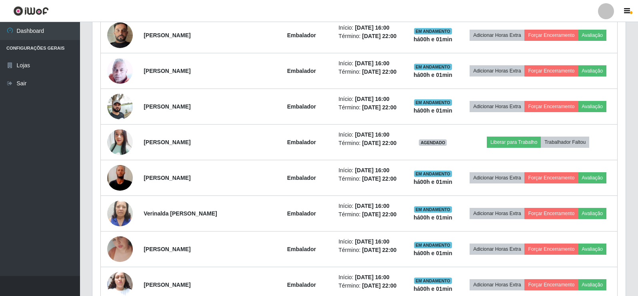
scroll to position [399866, 399502]
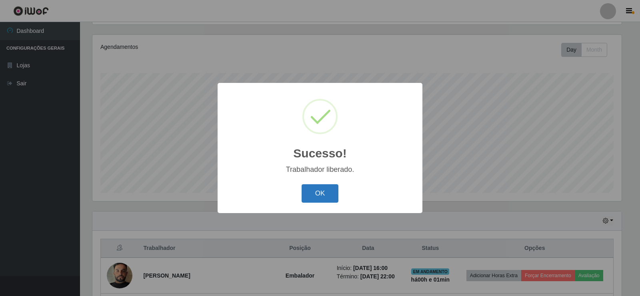
click at [331, 192] on button "OK" at bounding box center [320, 193] width 37 height 19
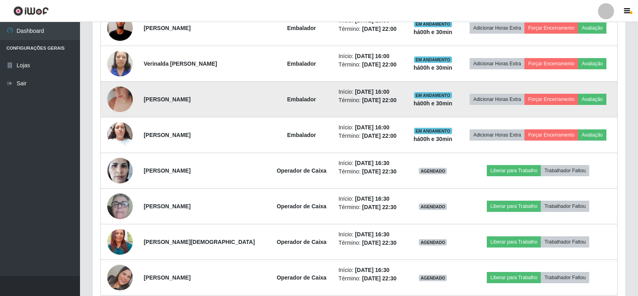
scroll to position [520, 0]
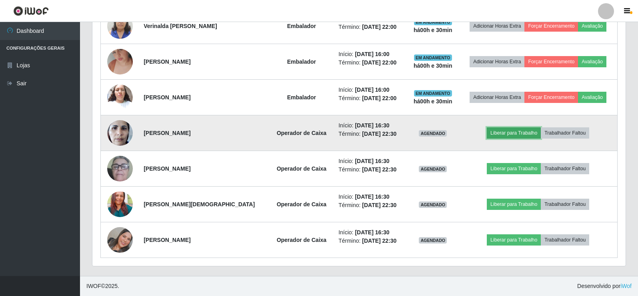
click at [510, 130] on button "Liberar para Trabalho" at bounding box center [514, 132] width 54 height 11
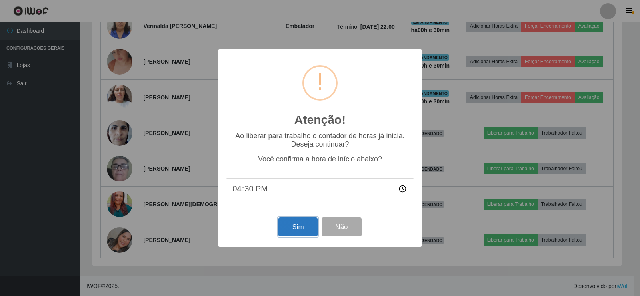
click at [294, 230] on button "Sim" at bounding box center [297, 226] width 39 height 19
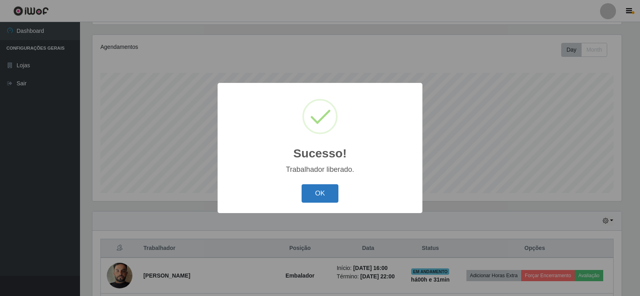
click at [329, 194] on button "OK" at bounding box center [320, 193] width 37 height 19
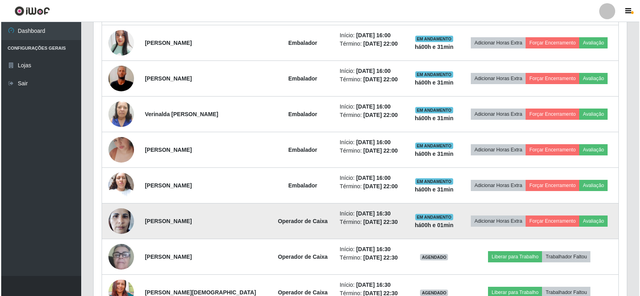
scroll to position [520, 0]
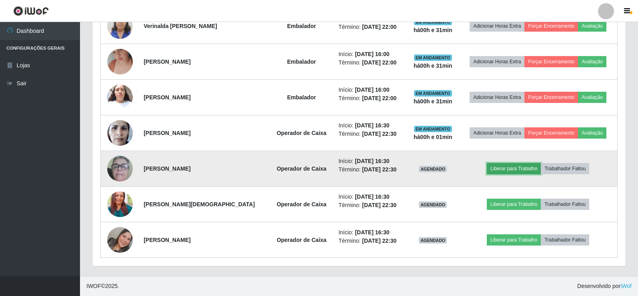
click at [510, 163] on button "Liberar para Trabalho" at bounding box center [514, 168] width 54 height 11
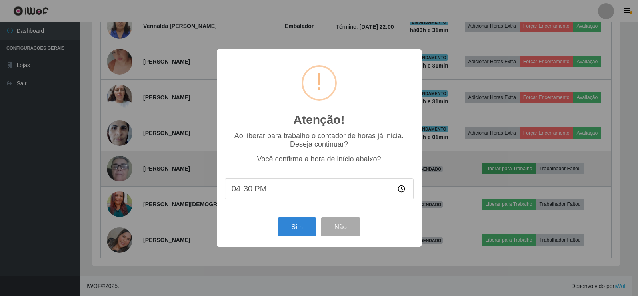
scroll to position [166, 529]
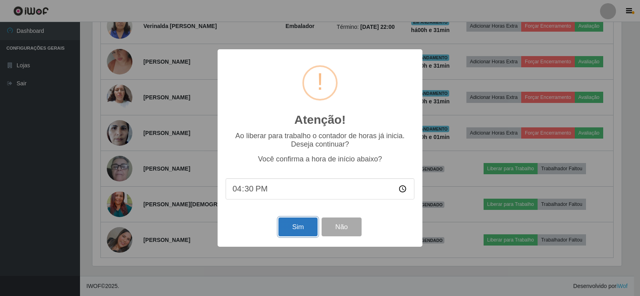
click at [298, 230] on button "Sim" at bounding box center [297, 226] width 39 height 19
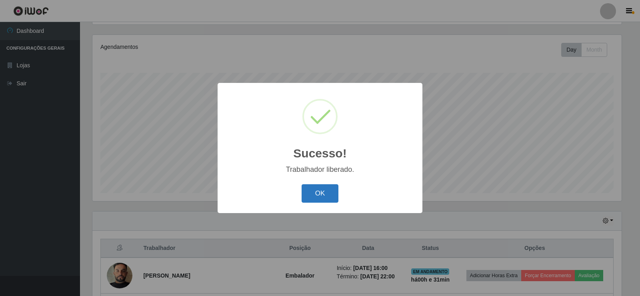
click at [325, 184] on button "OK" at bounding box center [320, 193] width 37 height 19
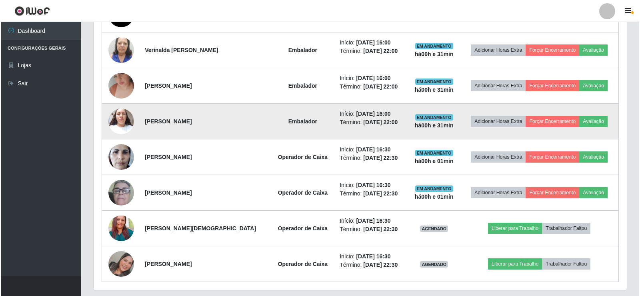
scroll to position [520, 0]
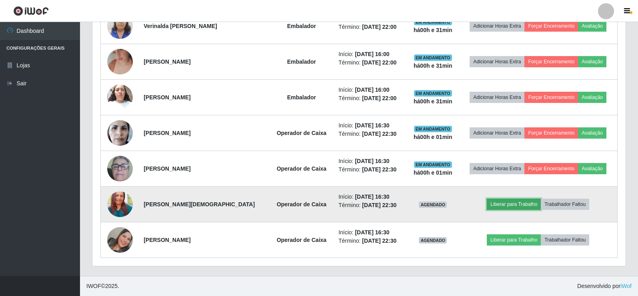
click at [509, 202] on button "Liberar para Trabalho" at bounding box center [514, 203] width 54 height 11
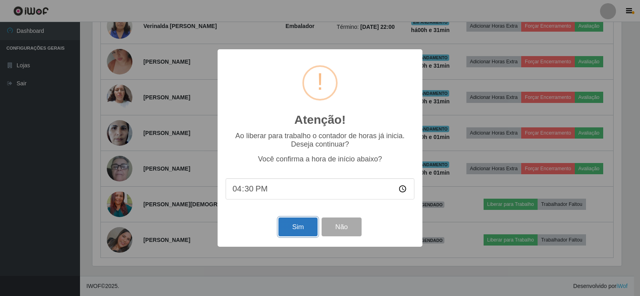
click at [300, 224] on button "Sim" at bounding box center [297, 226] width 39 height 19
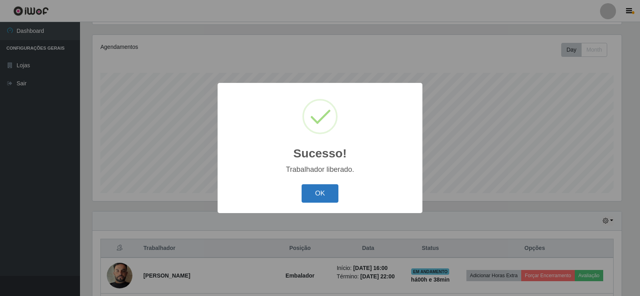
click at [327, 196] on button "OK" at bounding box center [320, 193] width 37 height 19
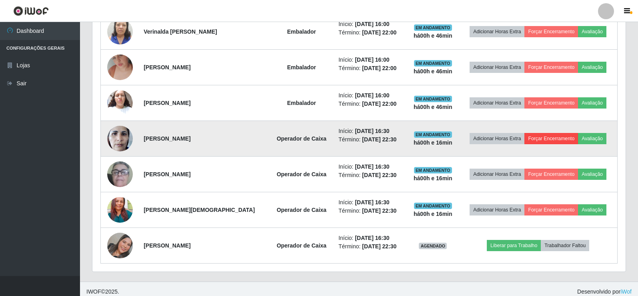
scroll to position [520, 0]
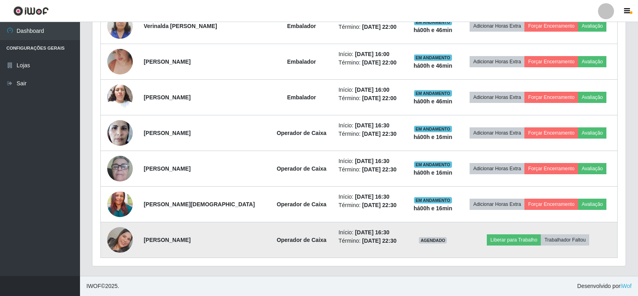
click at [122, 244] on img at bounding box center [120, 240] width 26 height 26
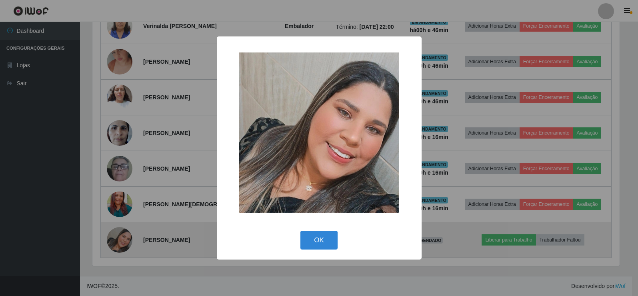
scroll to position [166, 529]
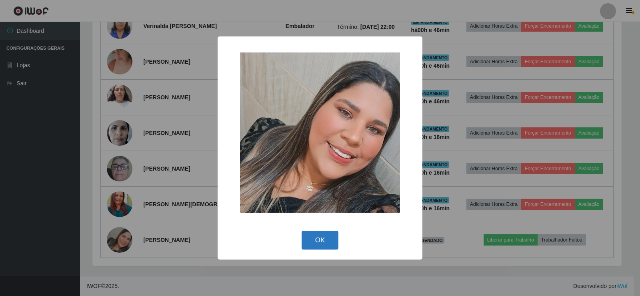
click at [318, 237] on button "OK" at bounding box center [320, 239] width 37 height 19
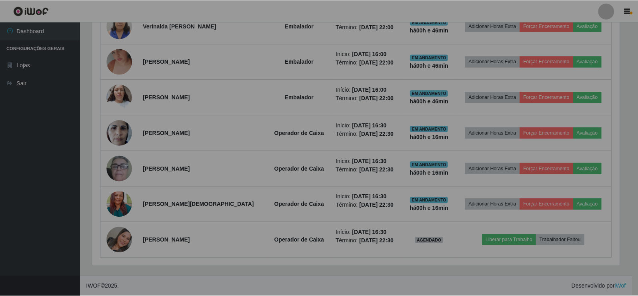
scroll to position [166, 533]
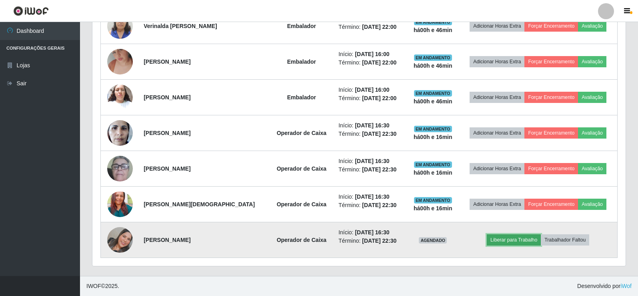
click at [508, 242] on button "Liberar para Trabalho" at bounding box center [514, 239] width 54 height 11
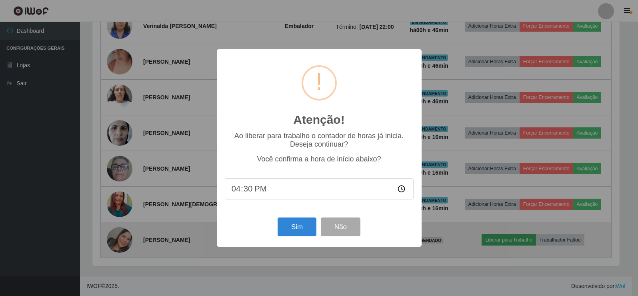
scroll to position [166, 529]
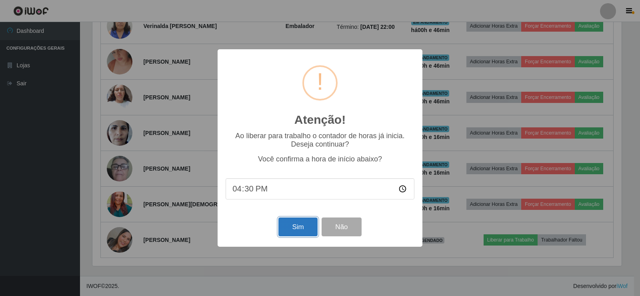
click at [298, 228] on button "Sim" at bounding box center [297, 226] width 39 height 19
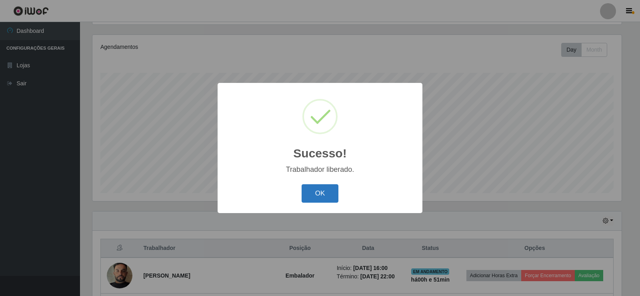
click at [320, 192] on button "OK" at bounding box center [320, 193] width 37 height 19
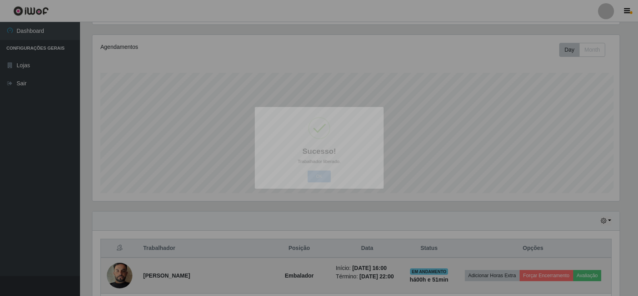
scroll to position [166, 533]
